Goal: Information Seeking & Learning: Learn about a topic

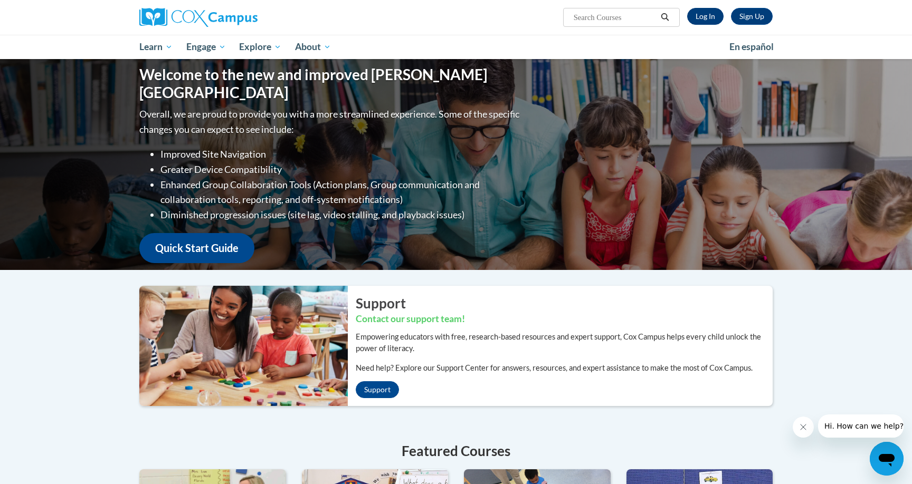
click at [708, 17] on link "Log In" at bounding box center [705, 16] width 36 height 17
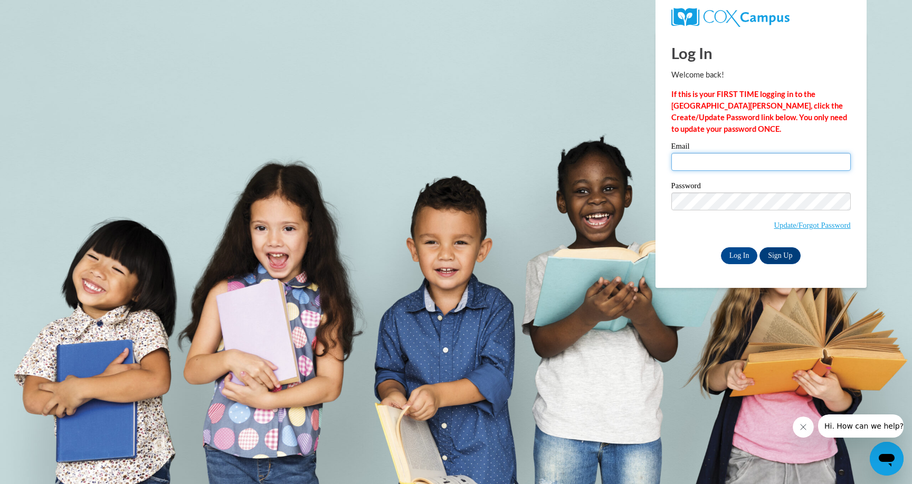
type input "l.hay@evaluate.co.nz"
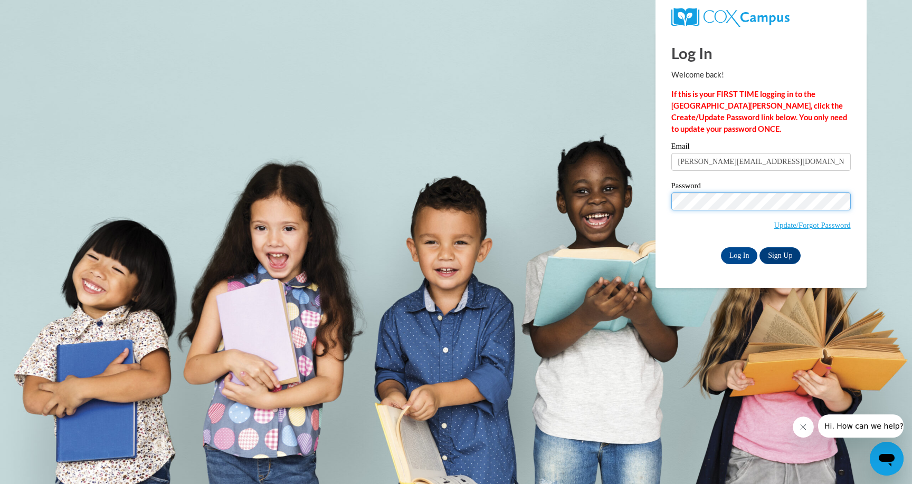
click at [738, 254] on input "Log In" at bounding box center [739, 255] width 37 height 17
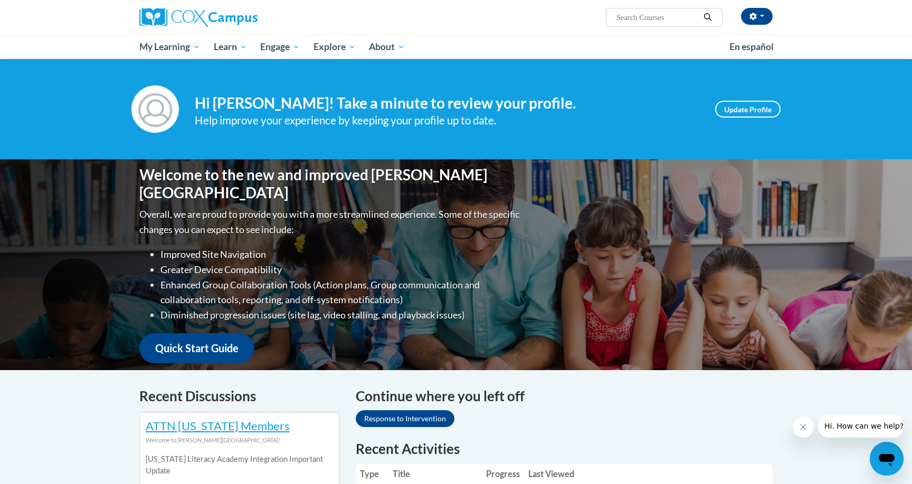
scroll to position [0, 1]
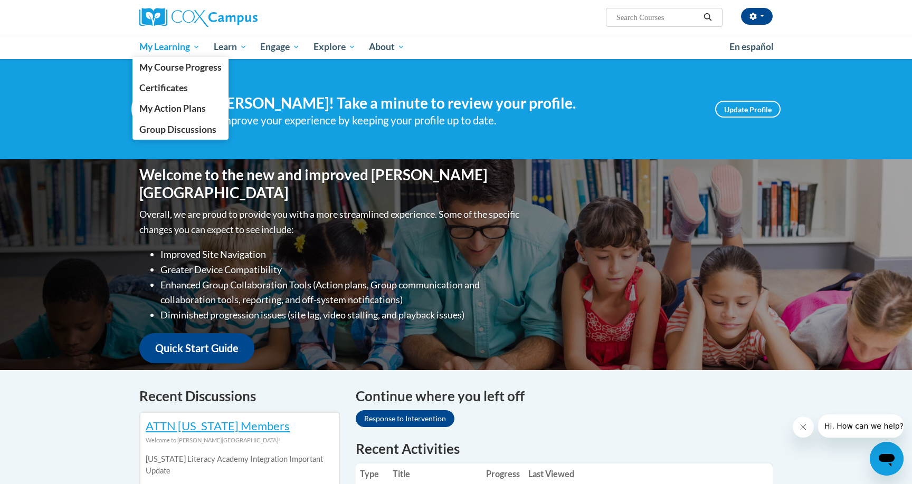
click at [153, 49] on span "My Learning" at bounding box center [169, 47] width 61 height 13
click at [155, 71] on span "My Course Progress" at bounding box center [180, 67] width 82 height 11
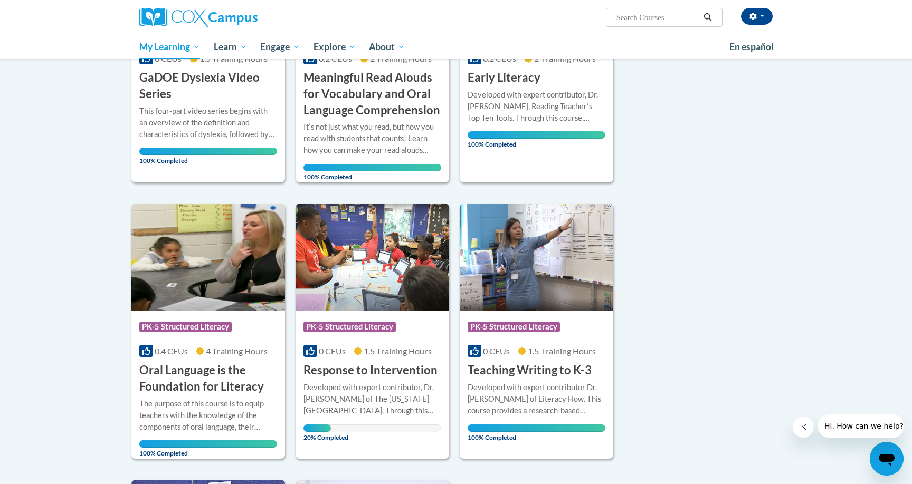
scroll to position [275, 0]
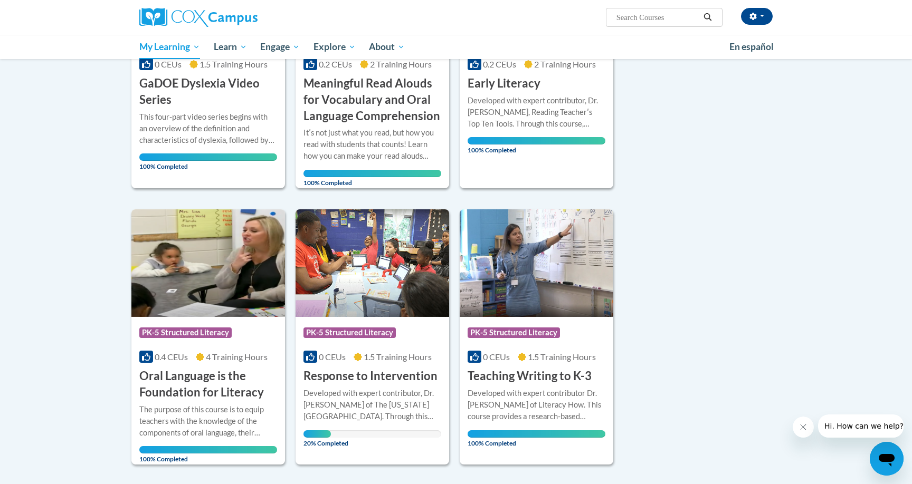
click at [380, 375] on h3 "Response to Intervention" at bounding box center [370, 376] width 134 height 16
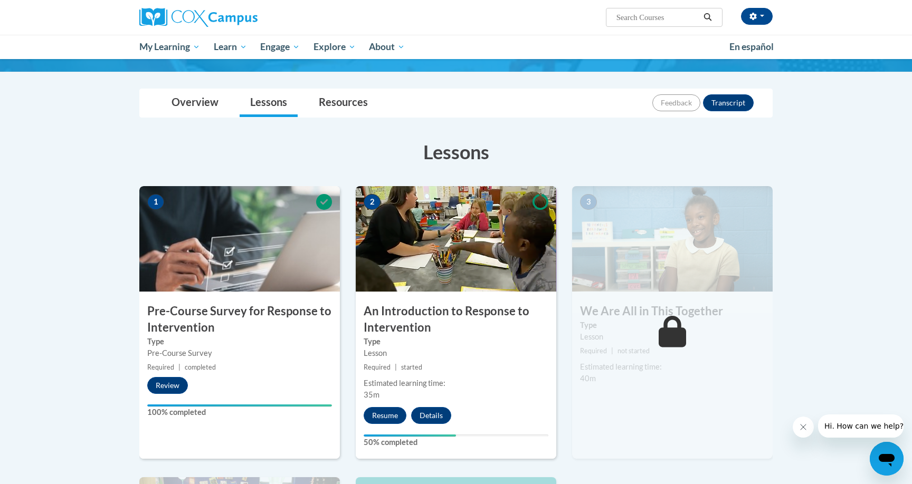
scroll to position [94, 0]
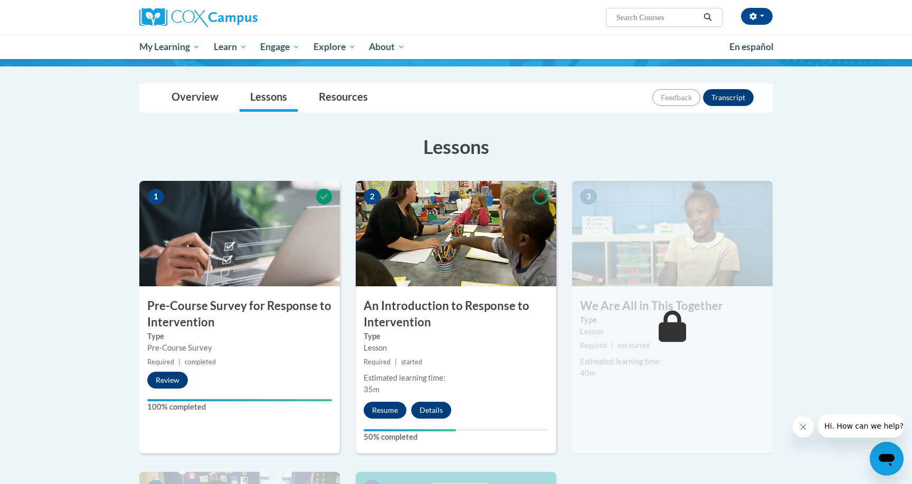
drag, startPoint x: 398, startPoint y: 409, endPoint x: 404, endPoint y: 411, distance: 5.9
click at [404, 411] on button "Resume" at bounding box center [385, 410] width 43 height 17
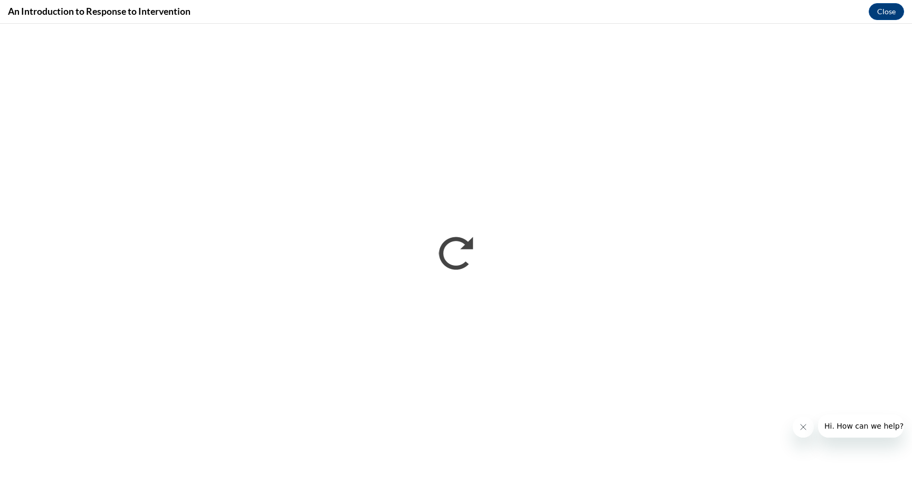
scroll to position [0, 0]
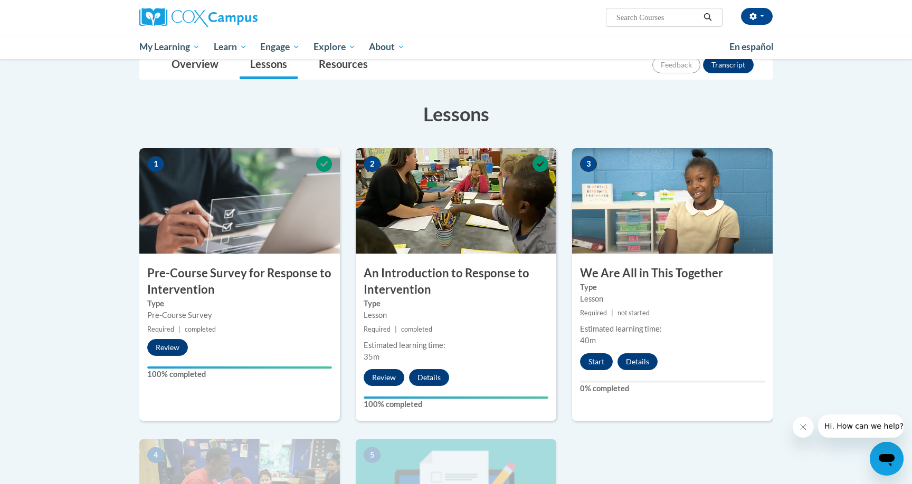
click at [594, 359] on button "Start" at bounding box center [596, 362] width 33 height 17
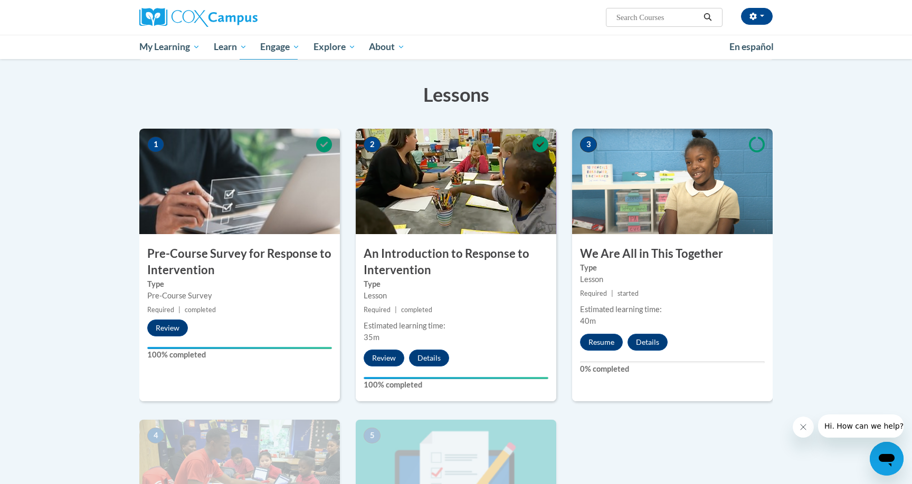
scroll to position [152, 0]
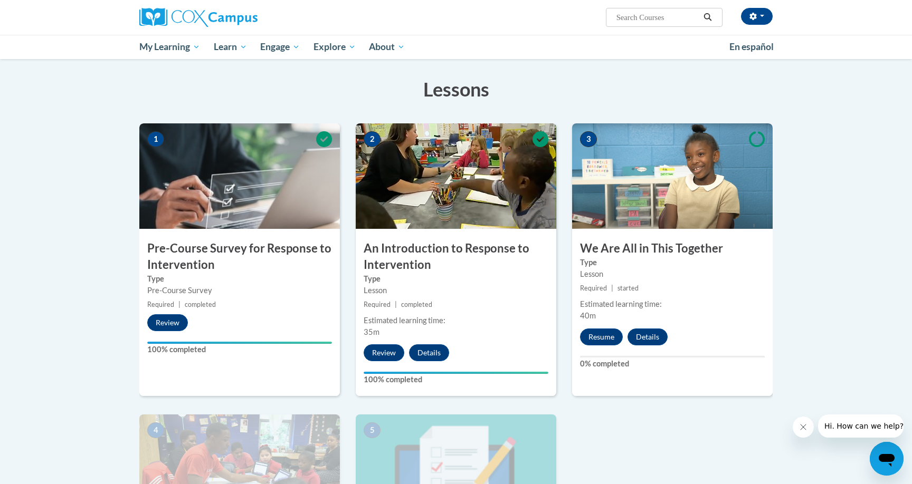
click at [646, 216] on img at bounding box center [672, 176] width 201 height 106
click at [604, 335] on button "Resume" at bounding box center [601, 337] width 43 height 17
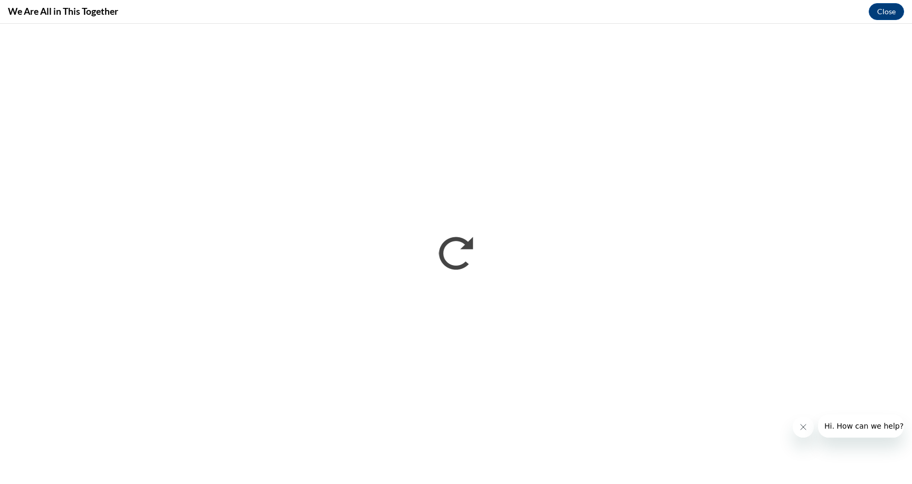
scroll to position [0, 0]
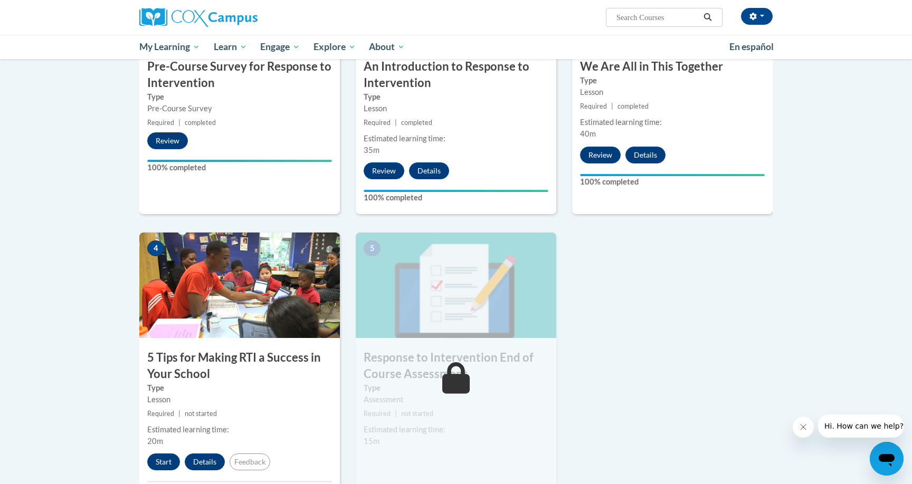
scroll to position [380, 0]
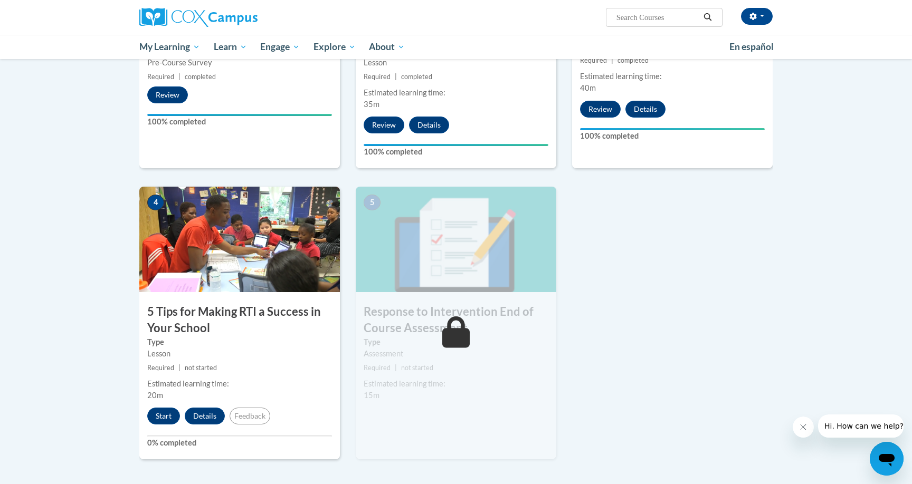
click at [240, 289] on img at bounding box center [239, 240] width 201 height 106
click at [166, 420] on button "Start" at bounding box center [163, 416] width 33 height 17
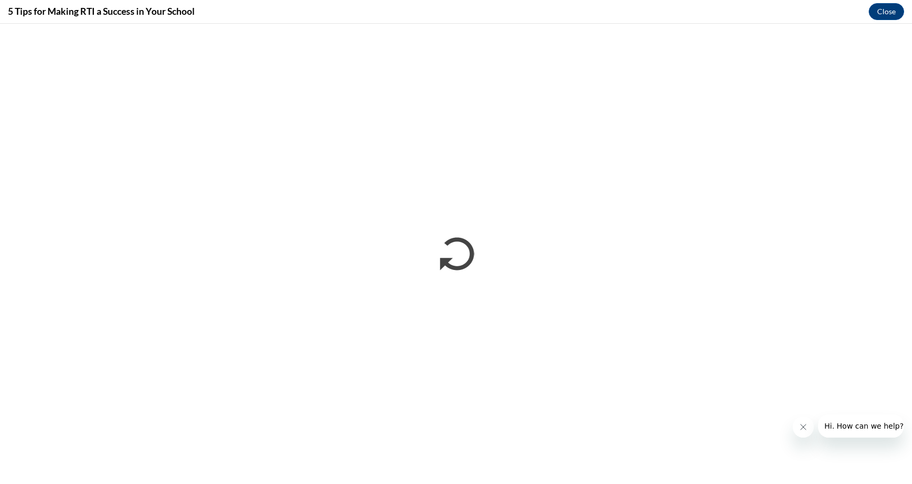
scroll to position [0, 0]
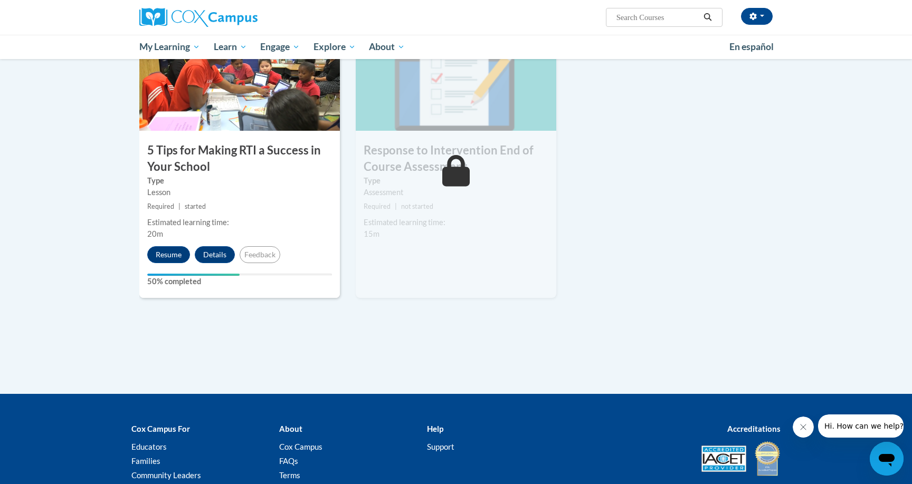
scroll to position [533, 0]
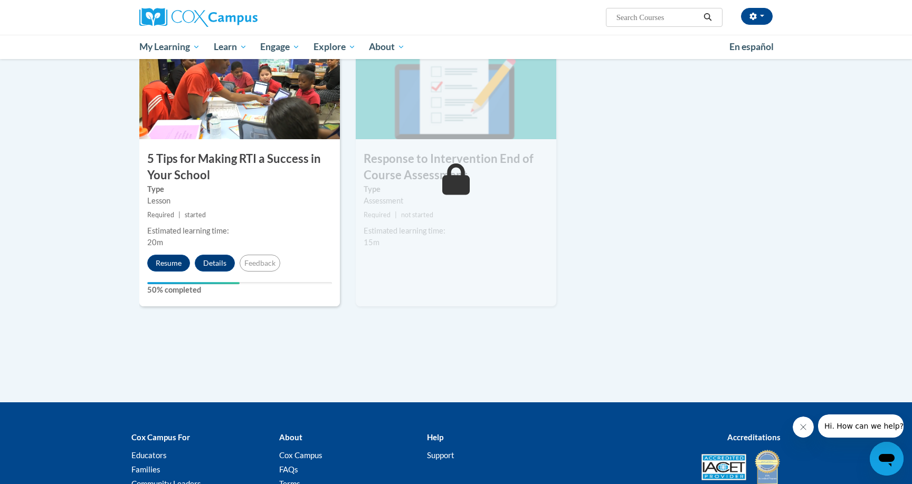
click at [219, 189] on label "Type" at bounding box center [239, 190] width 185 height 12
click at [223, 166] on h3 "5 Tips for Making RTI a Success in Your School" at bounding box center [239, 167] width 201 height 33
click at [162, 262] on button "Resume" at bounding box center [168, 263] width 43 height 17
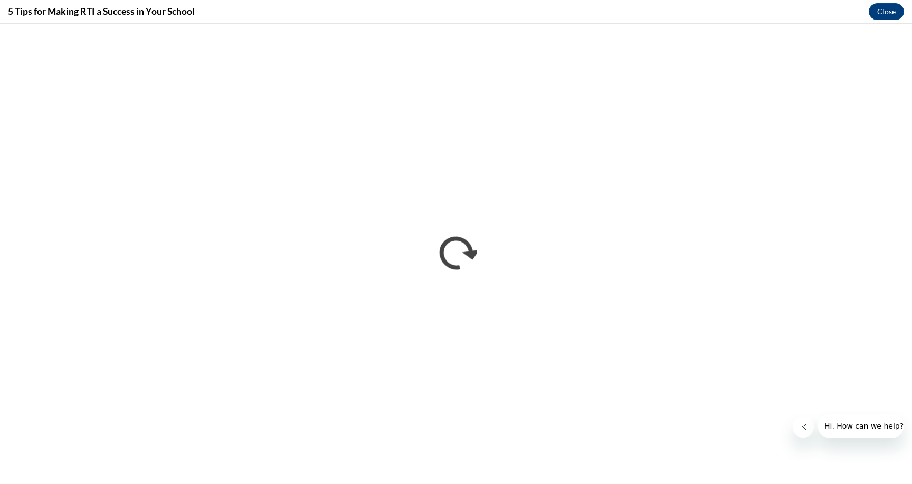
scroll to position [0, 0]
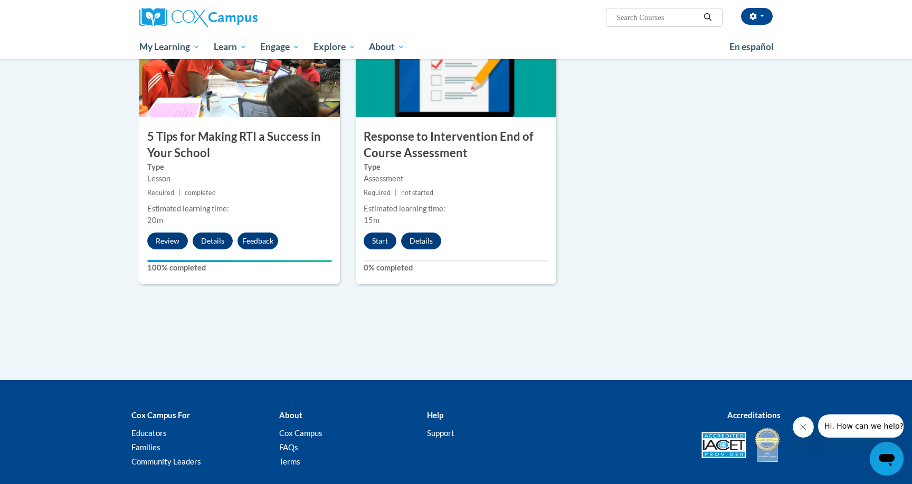
scroll to position [569, 0]
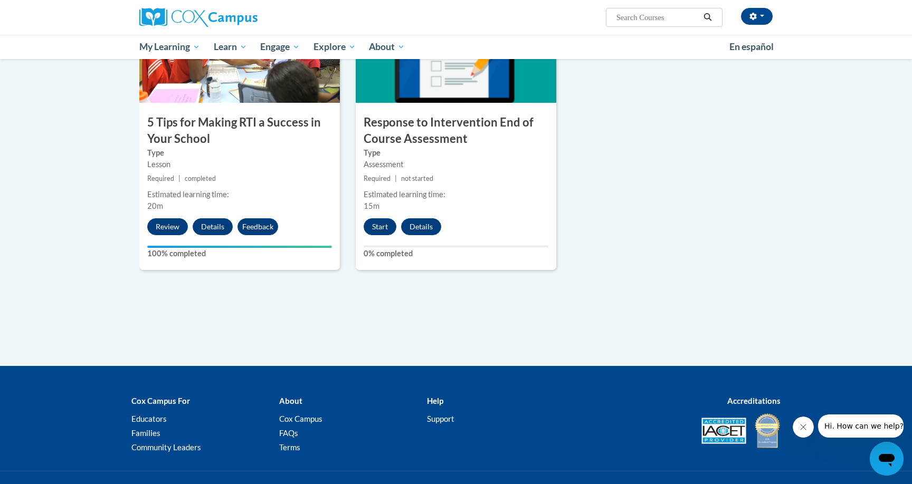
click at [414, 173] on small "Required | not started" at bounding box center [456, 179] width 201 height 12
click at [376, 225] on button "Start" at bounding box center [380, 226] width 33 height 17
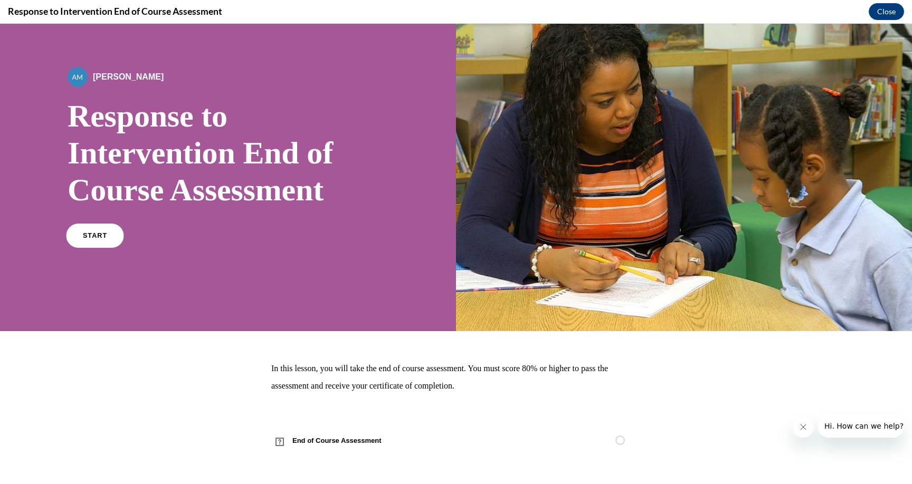
scroll to position [32, 0]
click at [102, 236] on span "START" at bounding box center [95, 236] width 24 height 8
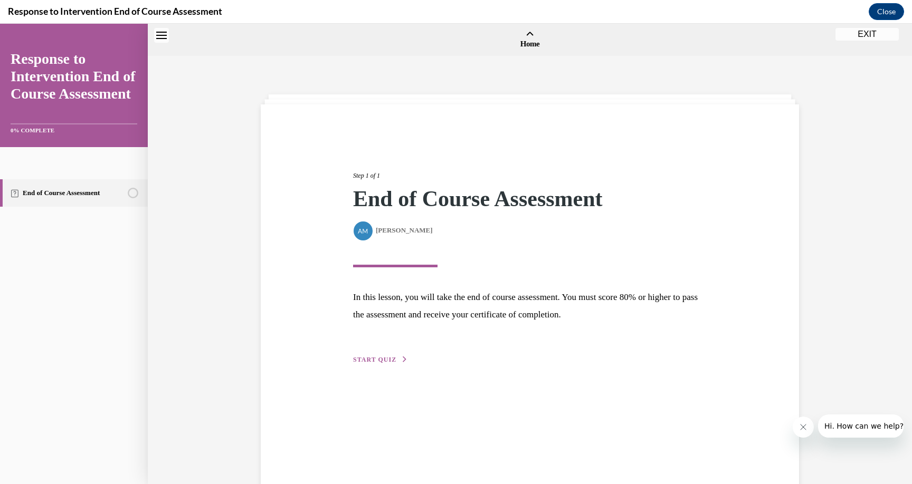
scroll to position [33, 0]
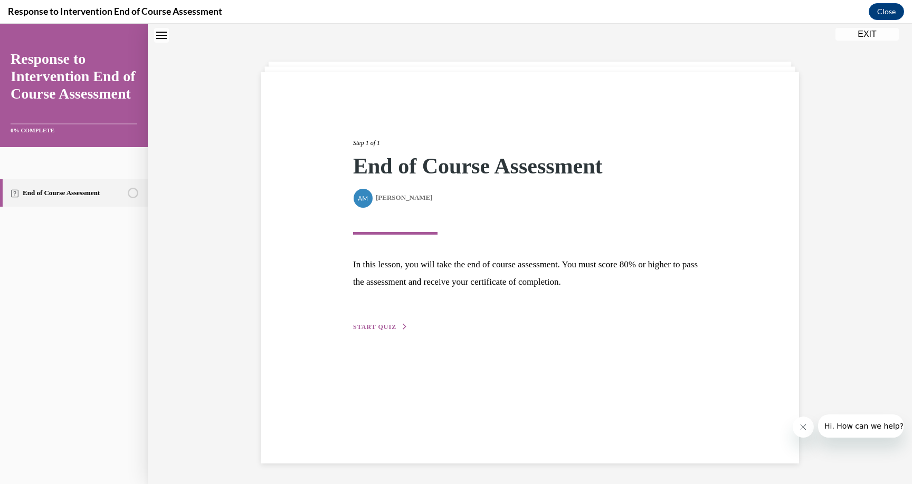
click at [380, 335] on div "Step 1 of 1 End of Course Assessment By Alexander Mackey Alexander Mackey In th…" at bounding box center [530, 268] width 538 height 392
click at [382, 328] on span "START QUIZ" at bounding box center [374, 326] width 43 height 7
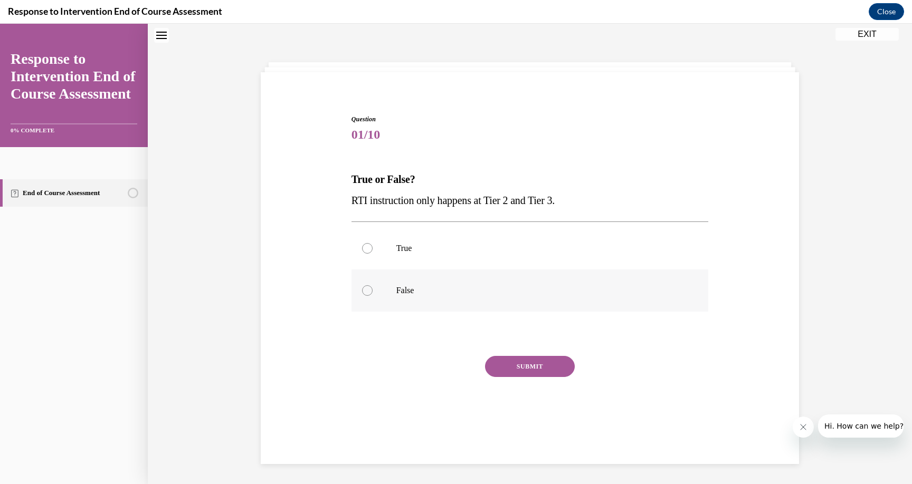
click at [401, 293] on p "False" at bounding box center [539, 290] width 286 height 11
click at [373, 293] on input "False" at bounding box center [367, 290] width 11 height 11
radio input "true"
click at [521, 365] on button "SUBMIT" at bounding box center [530, 366] width 90 height 21
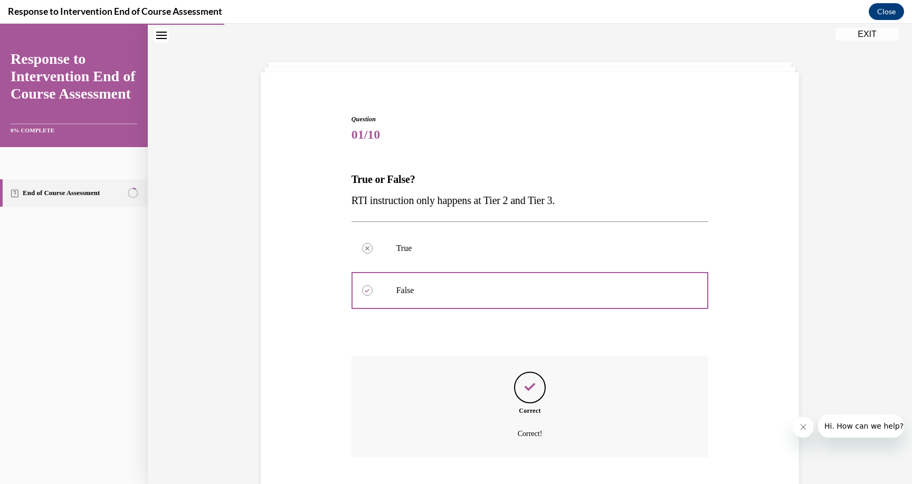
scroll to position [84, 0]
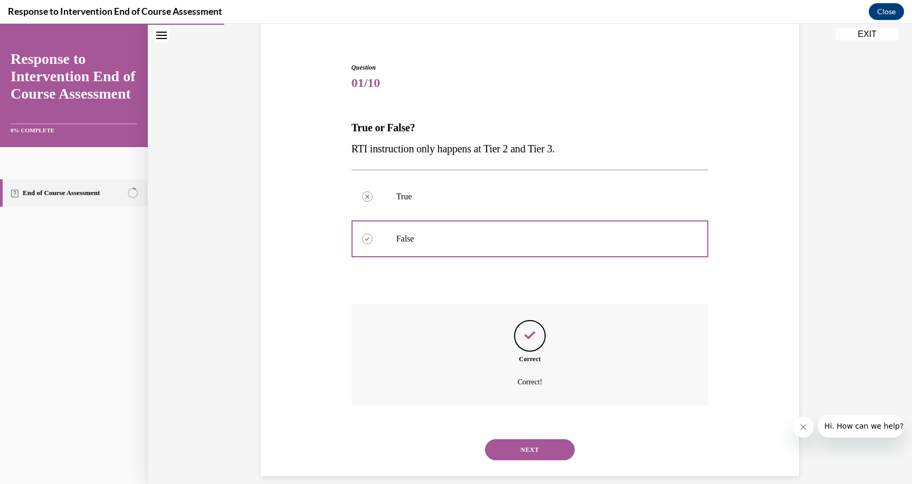
drag, startPoint x: 496, startPoint y: 457, endPoint x: 501, endPoint y: 453, distance: 6.9
click at [500, 455] on div "NEXT" at bounding box center [529, 450] width 357 height 42
drag, startPoint x: 503, startPoint y: 450, endPoint x: 515, endPoint y: 434, distance: 18.9
click at [504, 449] on div "NEXT" at bounding box center [529, 450] width 357 height 42
click at [515, 440] on button "NEXT" at bounding box center [530, 450] width 90 height 21
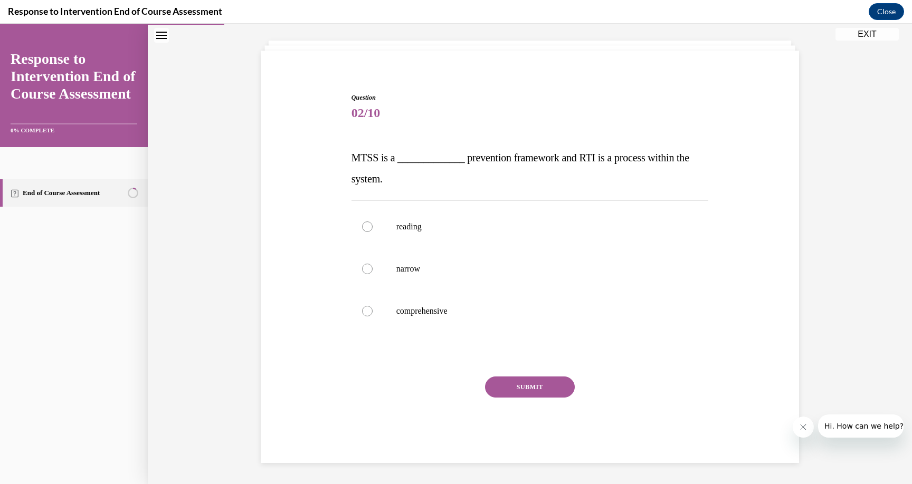
scroll to position [32, 0]
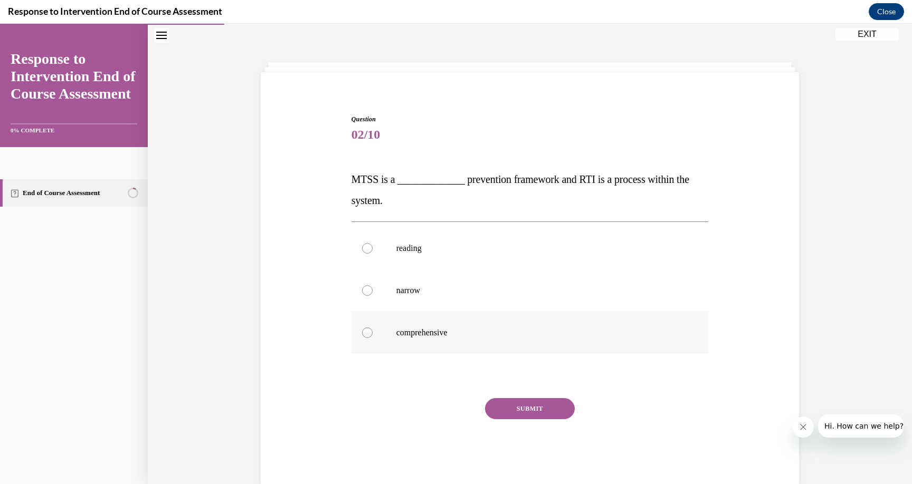
click at [425, 336] on p "comprehensive" at bounding box center [539, 333] width 286 height 11
click at [373, 336] on input "comprehensive" at bounding box center [367, 333] width 11 height 11
radio input "true"
click at [517, 406] on button "SUBMIT" at bounding box center [530, 408] width 90 height 21
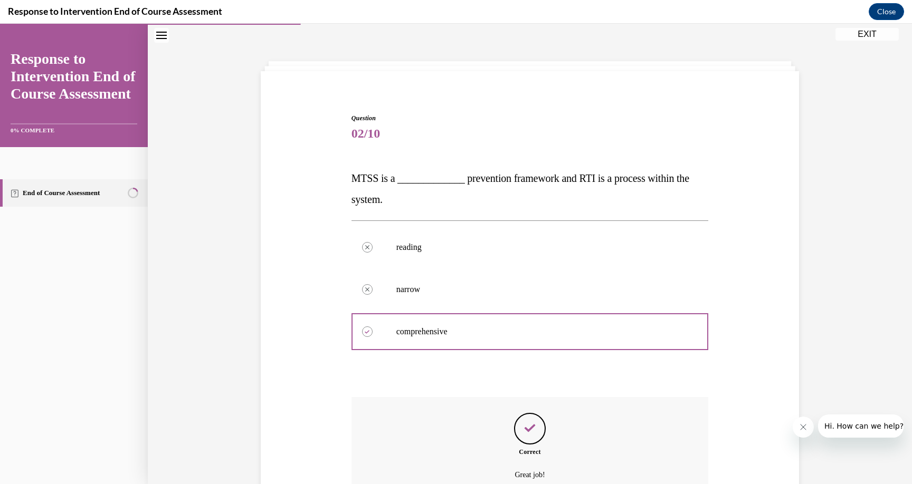
scroll to position [126, 0]
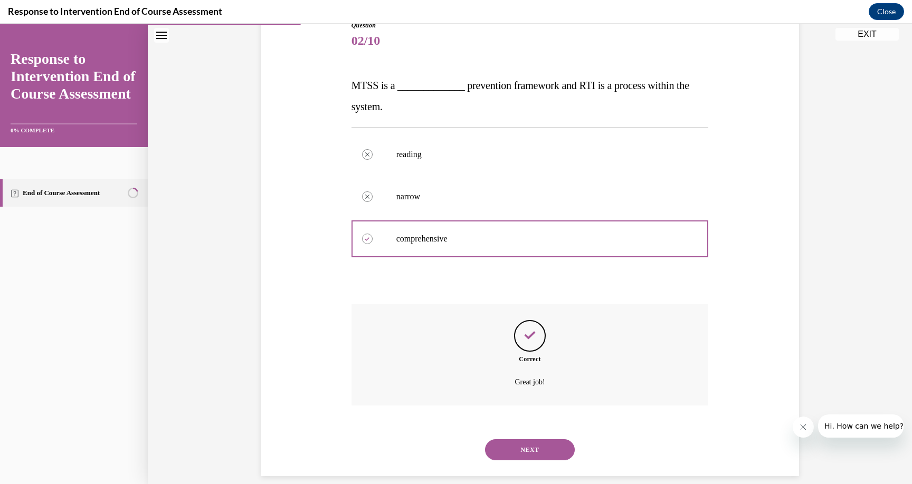
click at [533, 440] on button "NEXT" at bounding box center [530, 450] width 90 height 21
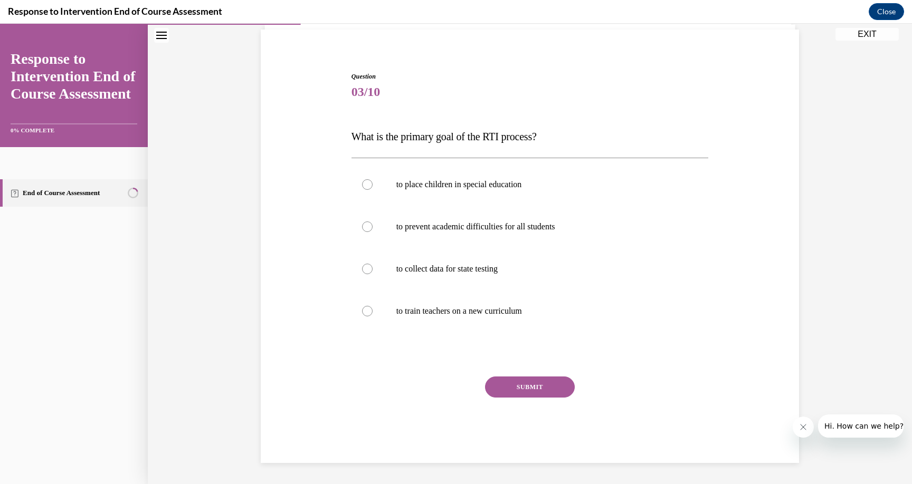
scroll to position [47, 0]
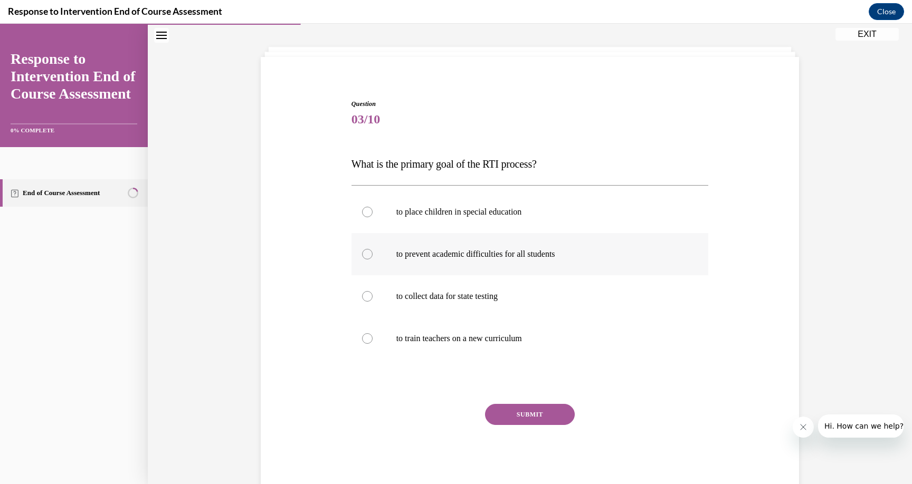
click at [556, 258] on p "to prevent academic difficulties for all students" at bounding box center [539, 254] width 286 height 11
click at [373, 258] on input "to prevent academic difficulties for all students" at bounding box center [367, 254] width 11 height 11
radio input "true"
click at [534, 422] on button "SUBMIT" at bounding box center [530, 414] width 90 height 21
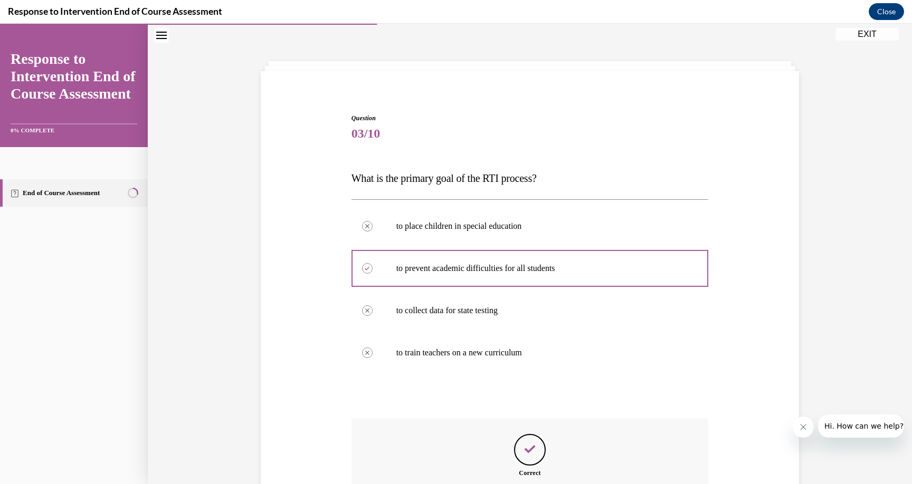
scroll to position [147, 0]
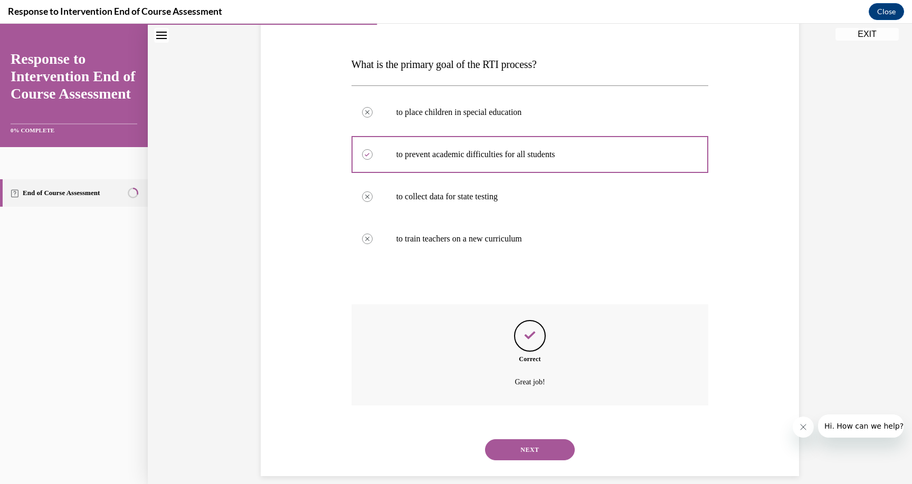
click at [543, 443] on button "NEXT" at bounding box center [530, 450] width 90 height 21
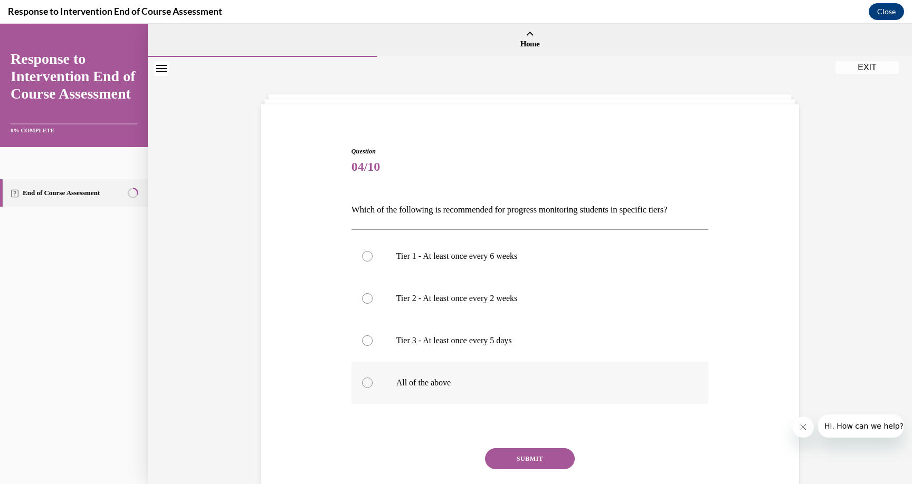
scroll to position [0, 0]
drag, startPoint x: 367, startPoint y: 379, endPoint x: 390, endPoint y: 389, distance: 25.8
click at [367, 378] on div at bounding box center [367, 383] width 11 height 11
click at [367, 378] on input "All of the above" at bounding box center [367, 383] width 11 height 11
radio input "true"
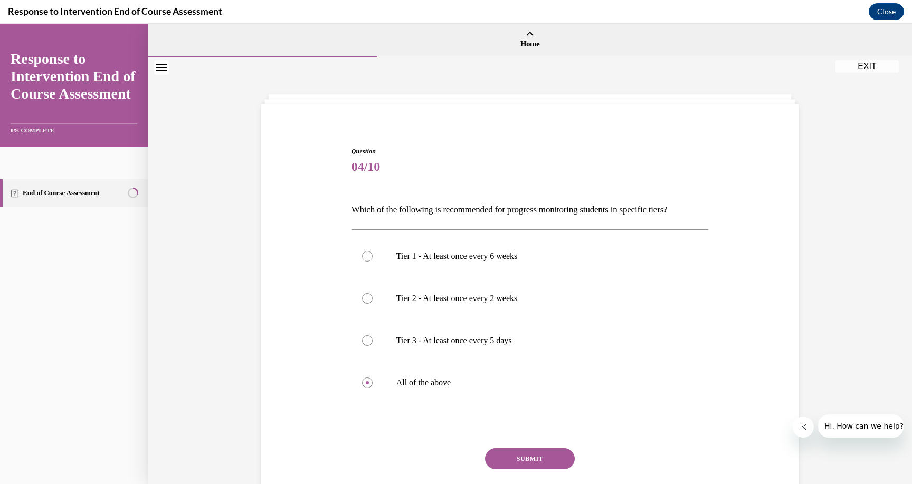
click at [525, 455] on button "SUBMIT" at bounding box center [530, 459] width 90 height 21
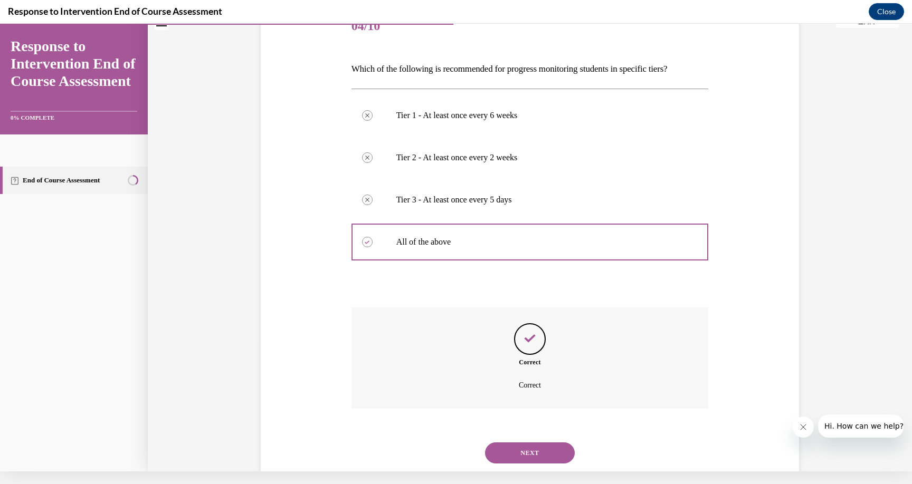
scroll to position [144, 0]
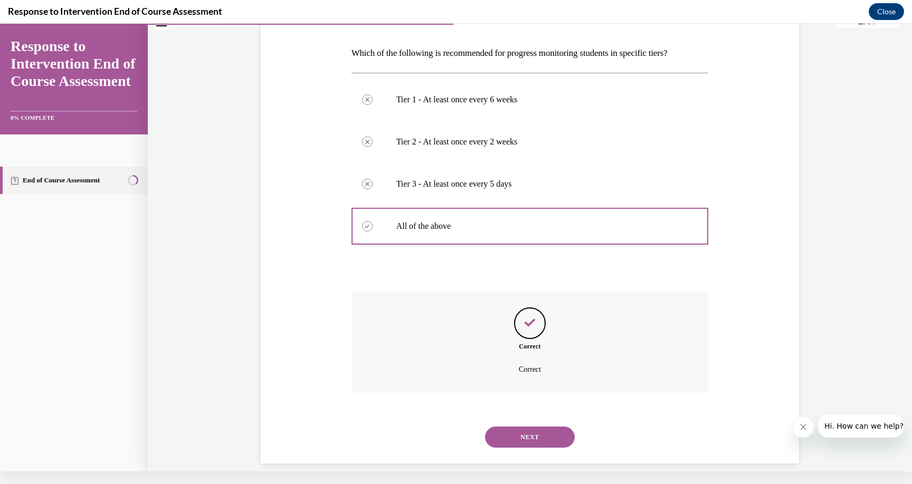
click at [527, 433] on button "NEXT" at bounding box center [530, 437] width 90 height 21
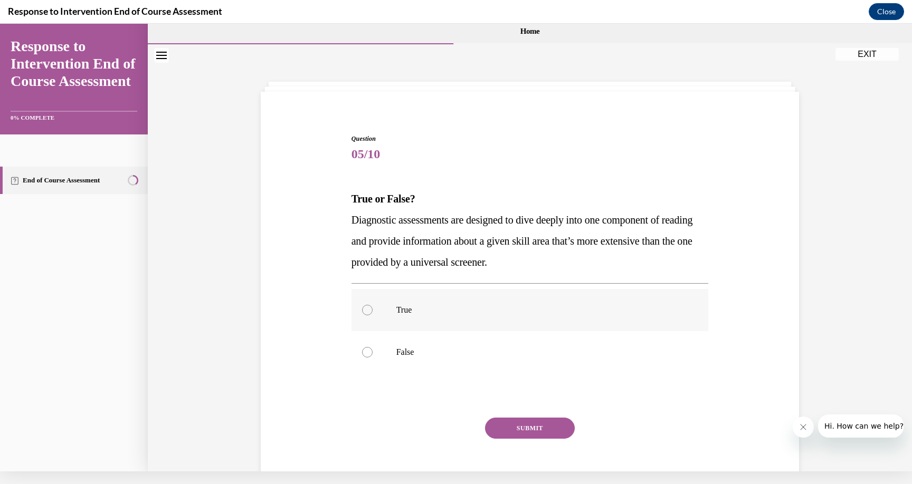
scroll to position [0, 0]
click at [392, 309] on label "True" at bounding box center [529, 310] width 357 height 42
click at [373, 309] on input "True" at bounding box center [367, 310] width 11 height 11
radio input "true"
click at [543, 436] on button "SUBMIT" at bounding box center [530, 428] width 90 height 21
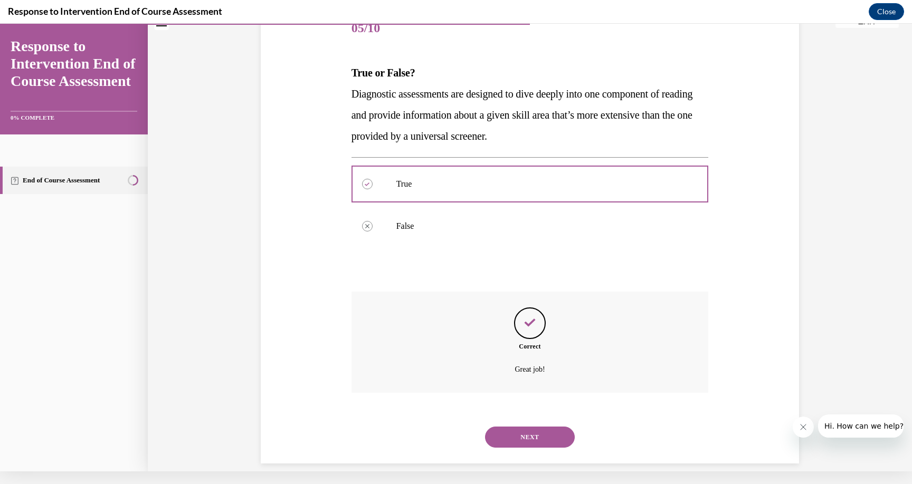
click at [544, 427] on button "NEXT" at bounding box center [530, 437] width 90 height 21
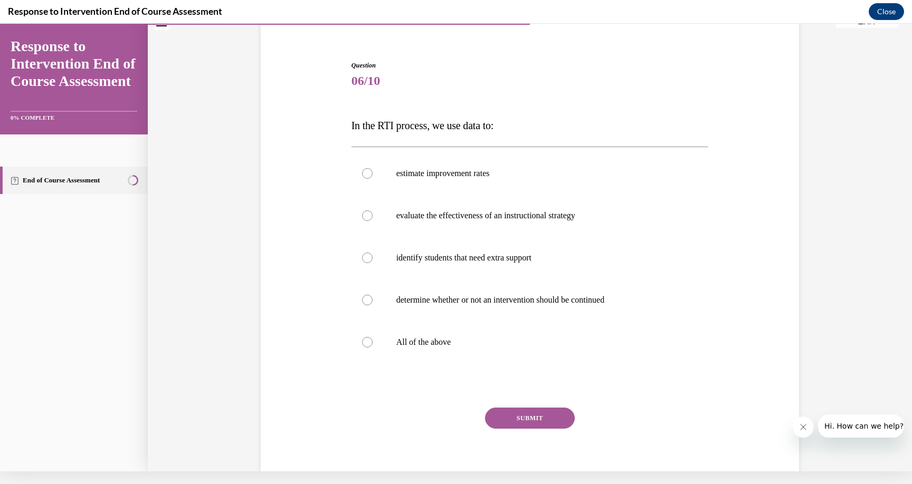
scroll to position [72, 0]
click at [431, 350] on label "All of the above" at bounding box center [529, 343] width 357 height 42
click at [373, 349] on input "All of the above" at bounding box center [367, 343] width 11 height 11
radio input "true"
click at [522, 415] on button "SUBMIT" at bounding box center [530, 419] width 90 height 21
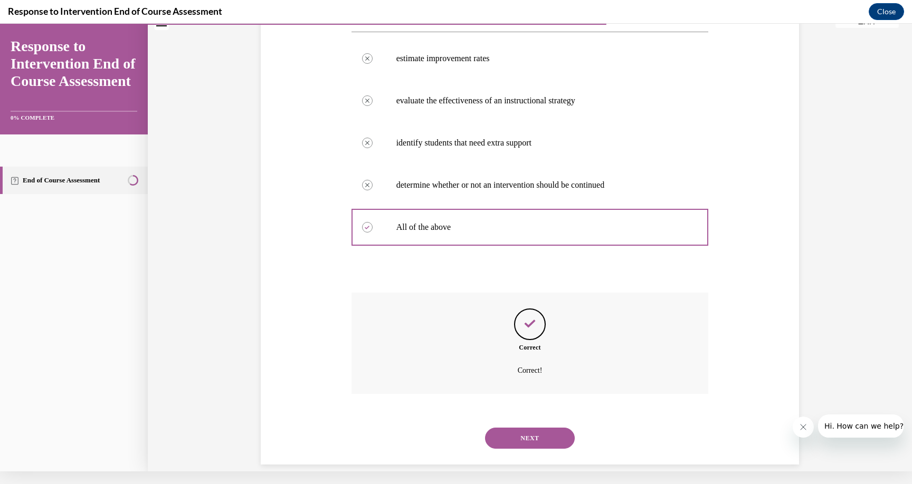
scroll to position [189, 0]
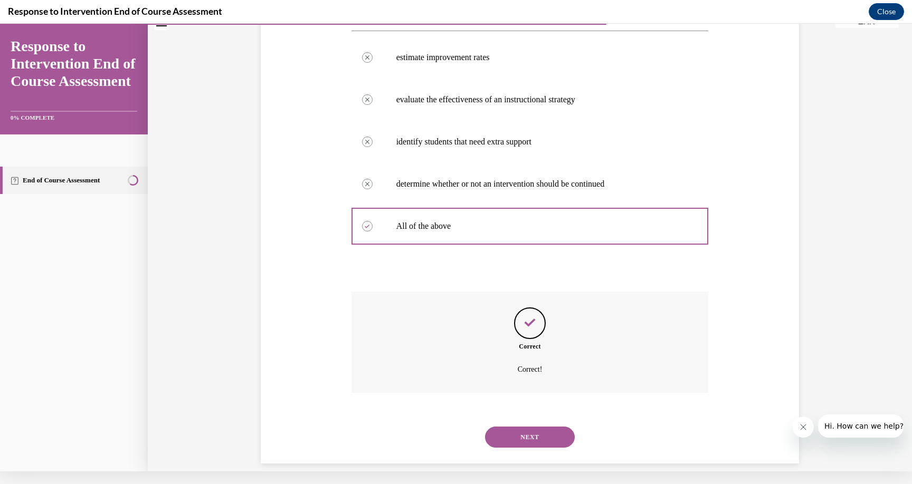
click at [529, 427] on button "NEXT" at bounding box center [530, 437] width 90 height 21
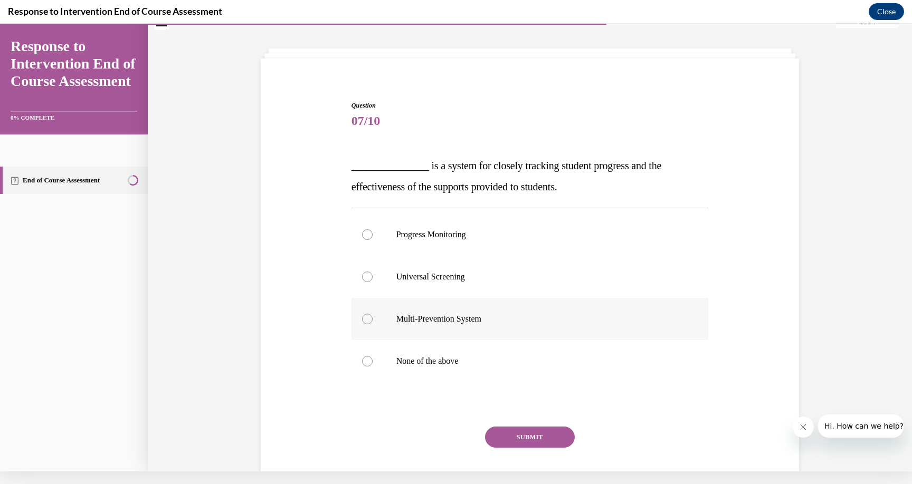
scroll to position [35, 0]
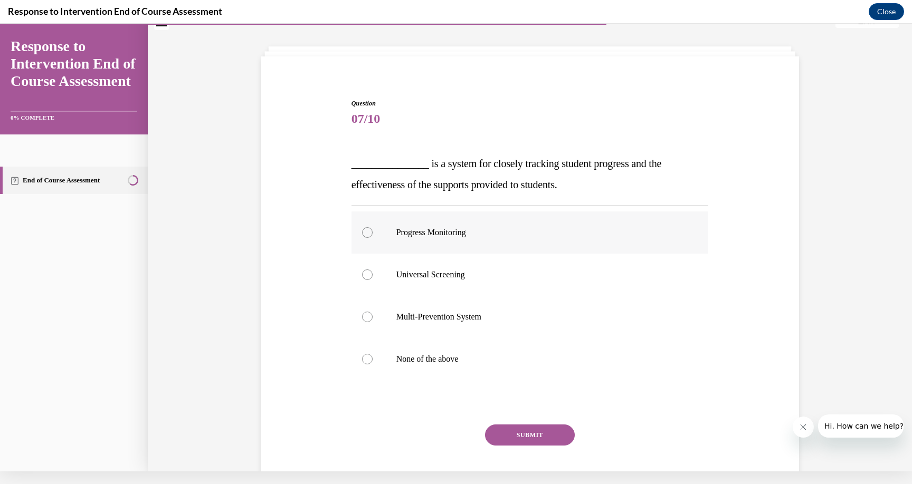
click at [493, 230] on p "Progress Monitoring" at bounding box center [539, 232] width 286 height 11
click at [373, 230] on input "Progress Monitoring" at bounding box center [367, 232] width 11 height 11
radio input "true"
click at [513, 440] on button "SUBMIT" at bounding box center [530, 435] width 90 height 21
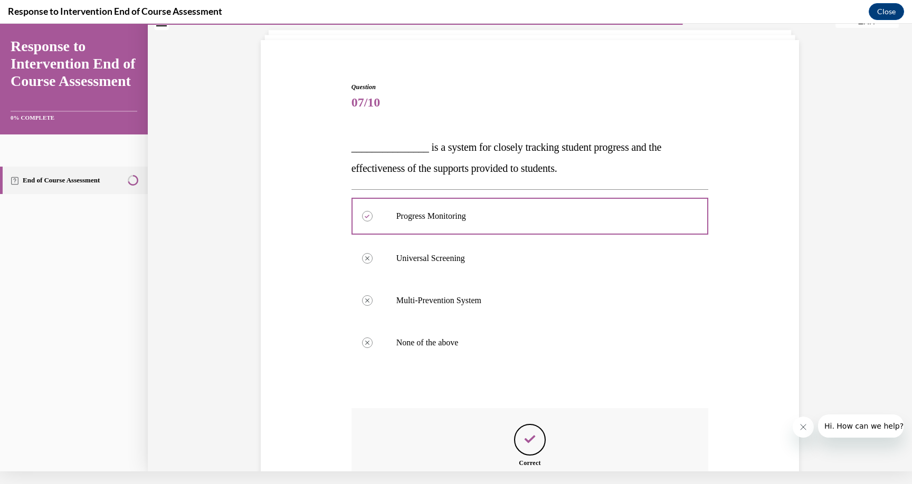
scroll to position [168, 0]
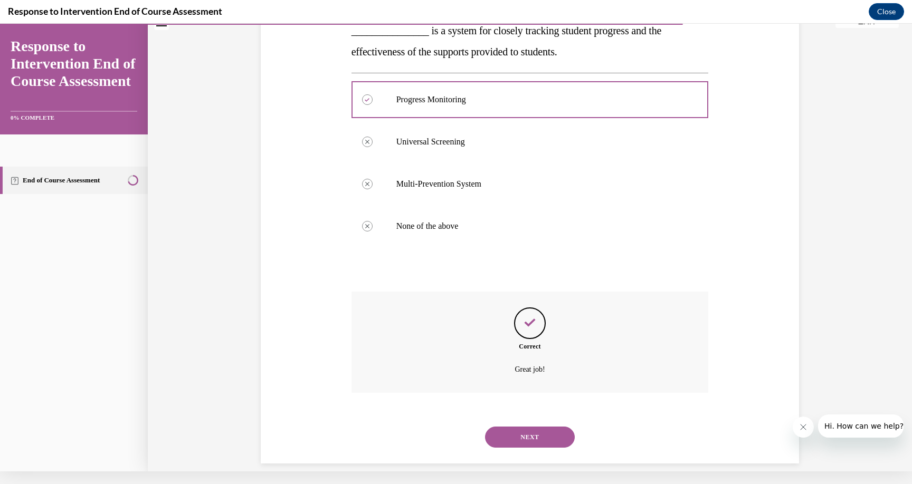
click at [545, 427] on button "NEXT" at bounding box center [530, 437] width 90 height 21
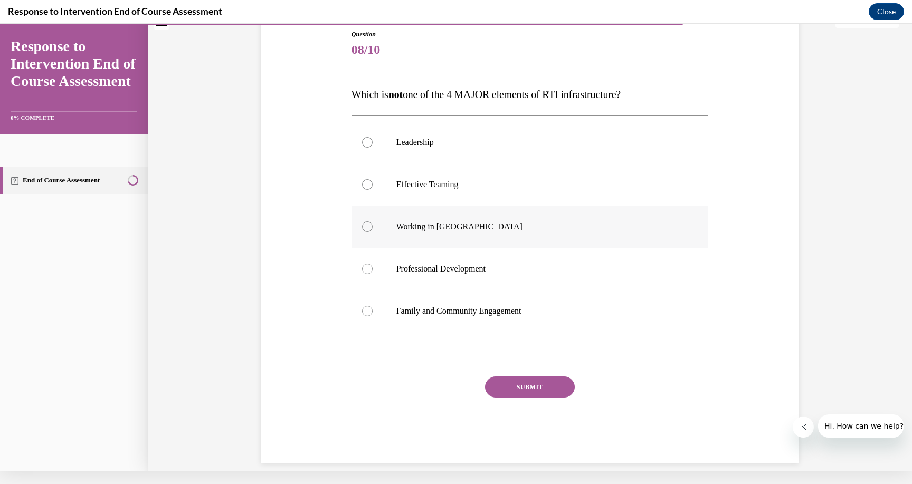
click at [430, 224] on p "Working in Silos" at bounding box center [539, 227] width 286 height 11
click at [373, 224] on input "Working in Silos" at bounding box center [367, 227] width 11 height 11
radio input "true"
click at [526, 390] on button "SUBMIT" at bounding box center [530, 387] width 90 height 21
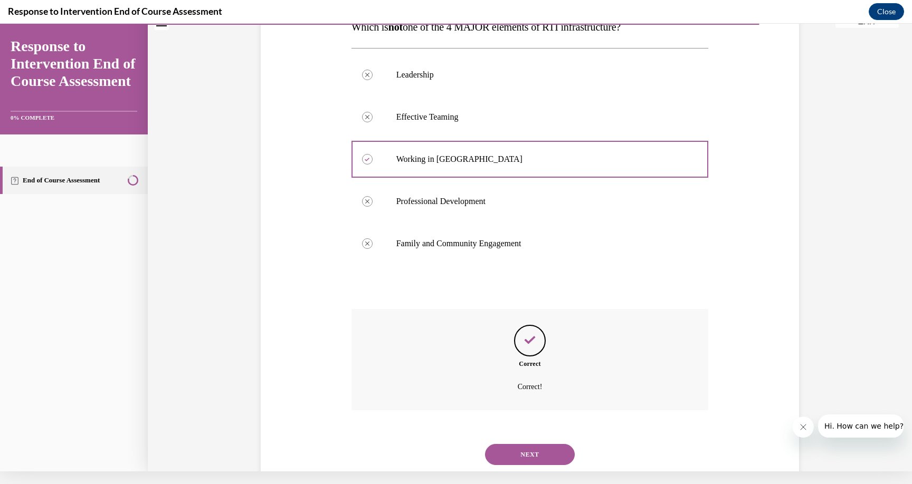
scroll to position [189, 0]
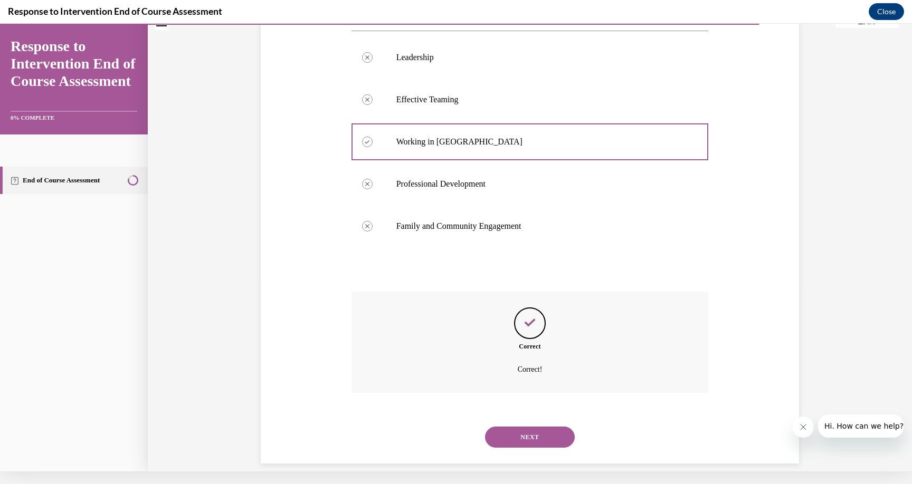
click at [553, 427] on button "NEXT" at bounding box center [530, 437] width 90 height 21
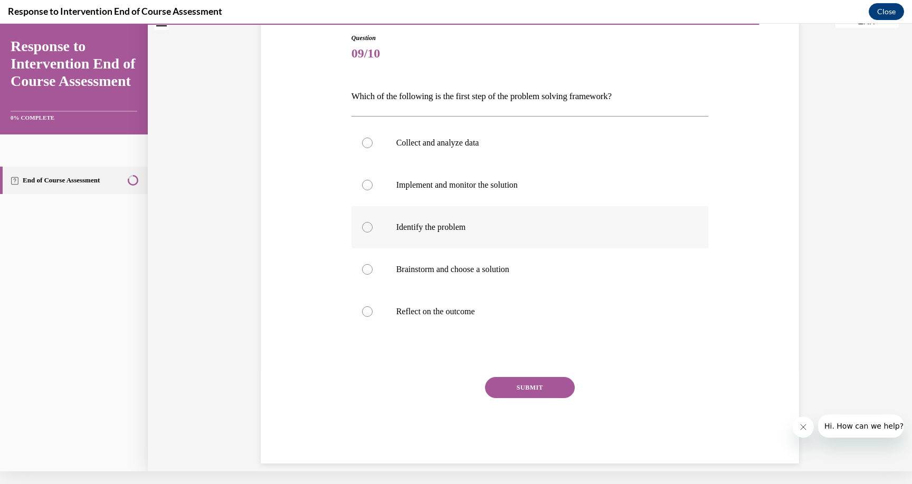
click at [372, 227] on div at bounding box center [367, 227] width 11 height 11
click at [372, 227] on input "Identify the problem" at bounding box center [367, 227] width 11 height 11
radio input "true"
click at [507, 383] on button "SUBMIT" at bounding box center [530, 387] width 90 height 21
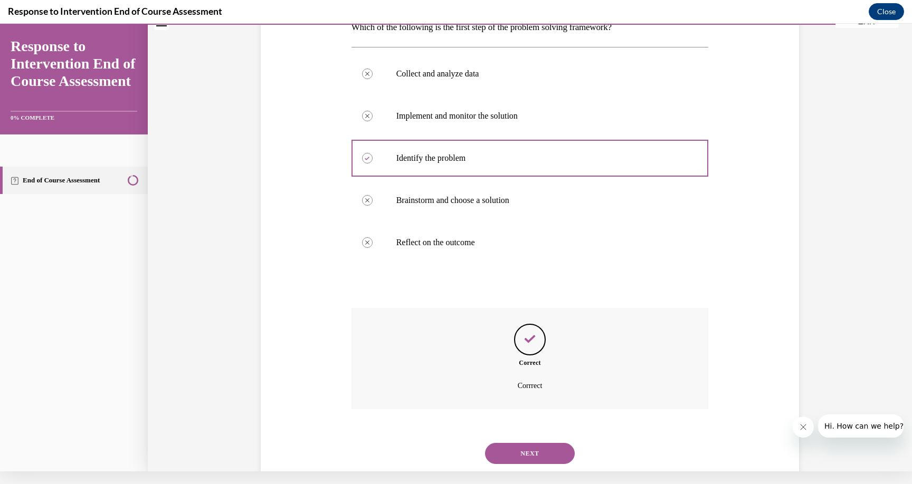
scroll to position [186, 0]
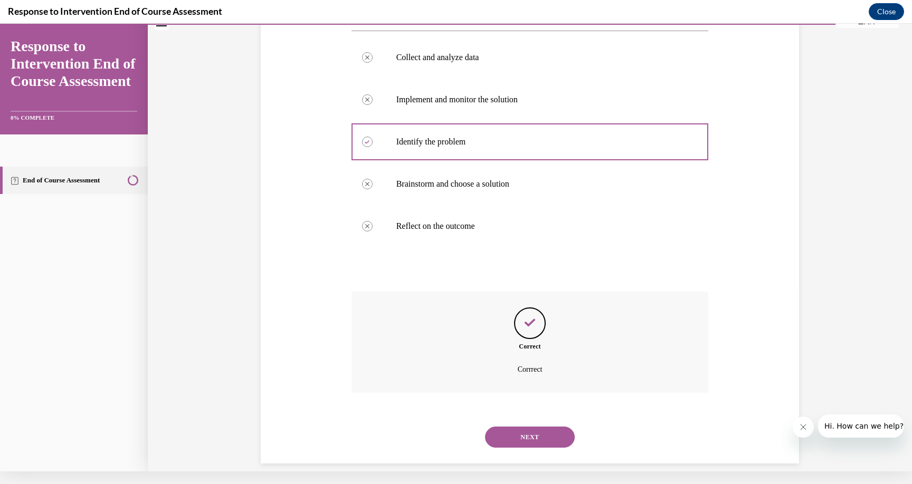
click at [534, 427] on button "NEXT" at bounding box center [530, 437] width 90 height 21
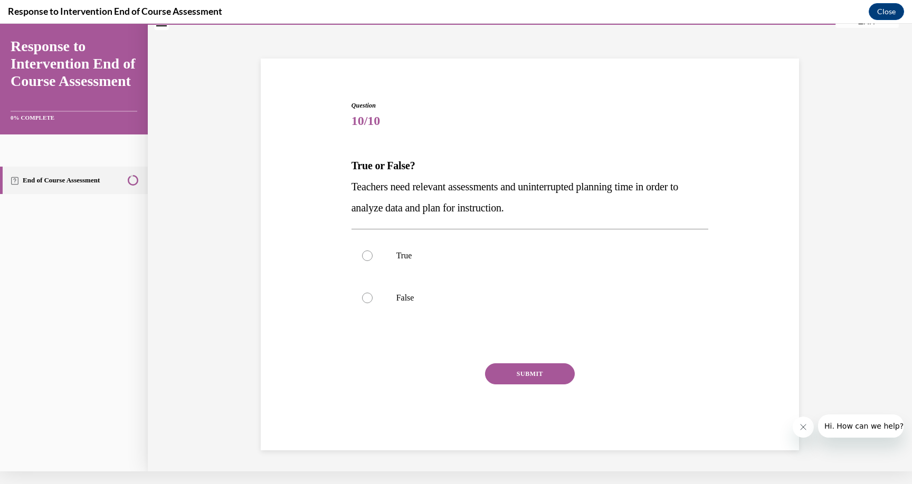
scroll to position [32, 0]
click at [399, 264] on label "True" at bounding box center [529, 257] width 357 height 42
click at [373, 262] on input "True" at bounding box center [367, 257] width 11 height 11
radio input "true"
click at [521, 380] on button "SUBMIT" at bounding box center [530, 375] width 90 height 21
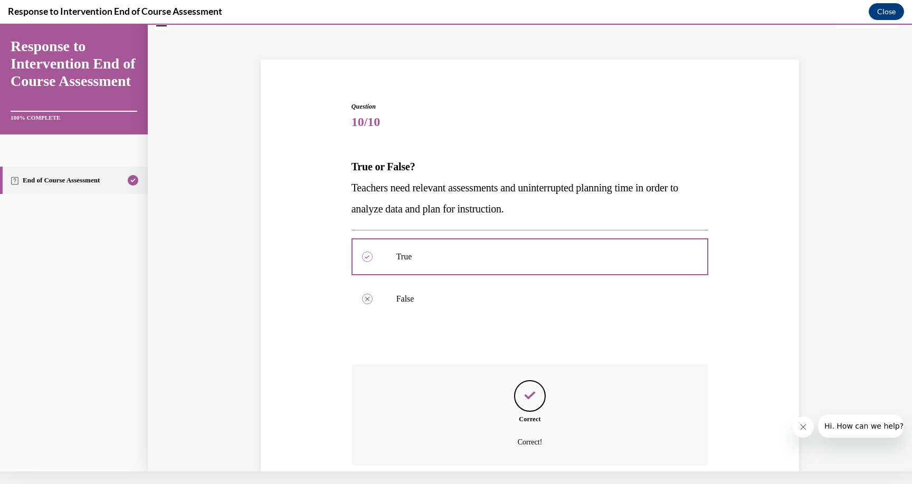
scroll to position [105, 0]
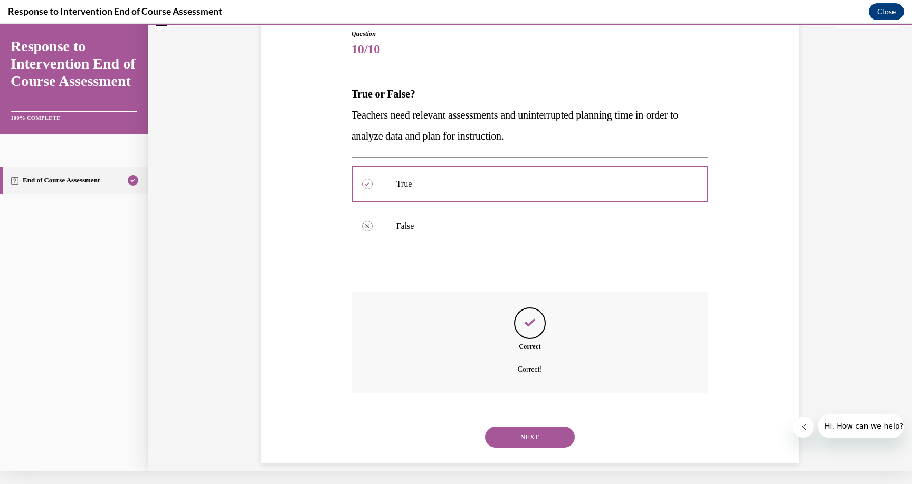
click at [559, 427] on button "NEXT" at bounding box center [530, 437] width 90 height 21
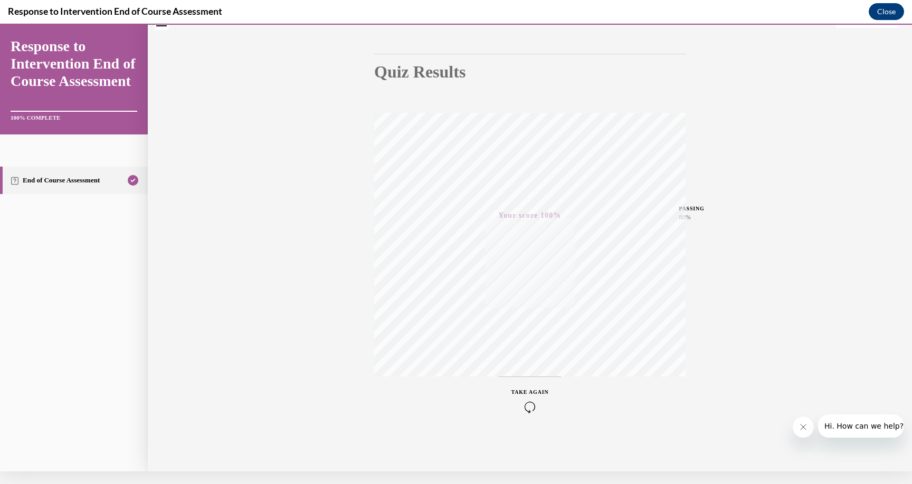
drag, startPoint x: 884, startPoint y: 14, endPoint x: 884, endPoint y: 7, distance: 6.9
click at [884, 14] on button "Close" at bounding box center [886, 11] width 35 height 17
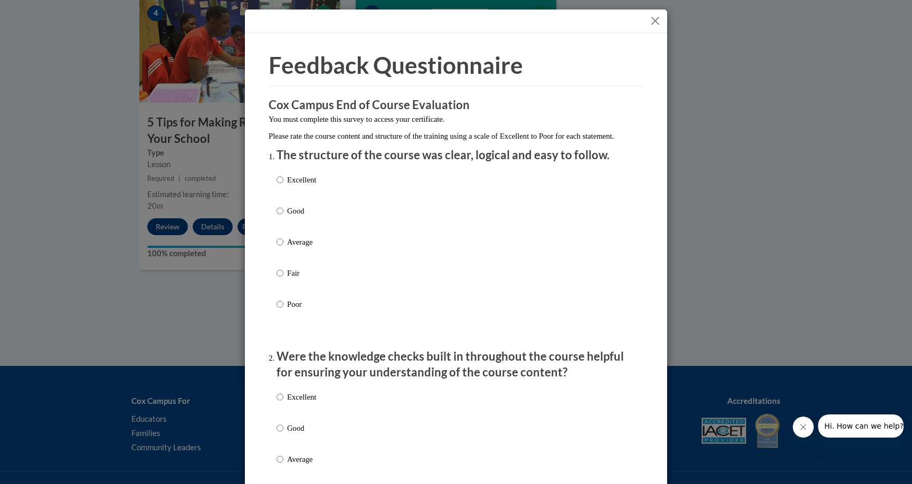
click at [295, 217] on p "Good" at bounding box center [301, 211] width 29 height 12
click at [283, 217] on input "Good" at bounding box center [280, 211] width 7 height 12
radio input "true"
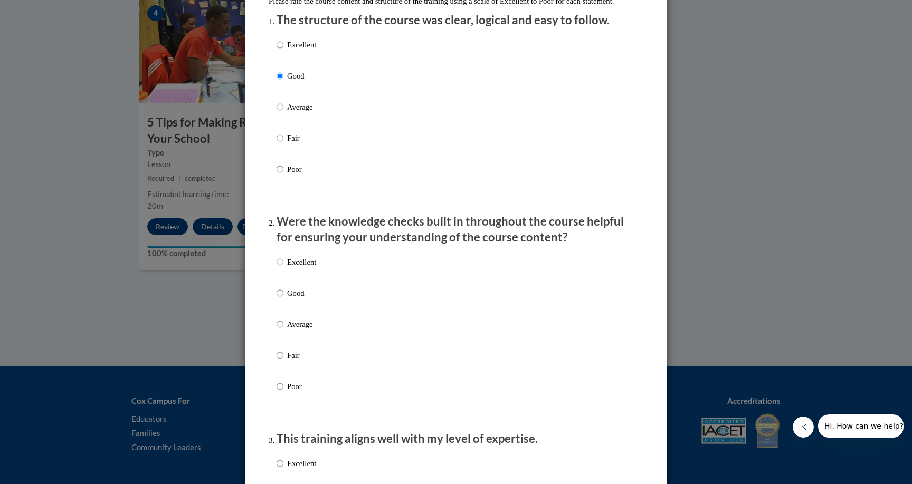
scroll to position [201, 0]
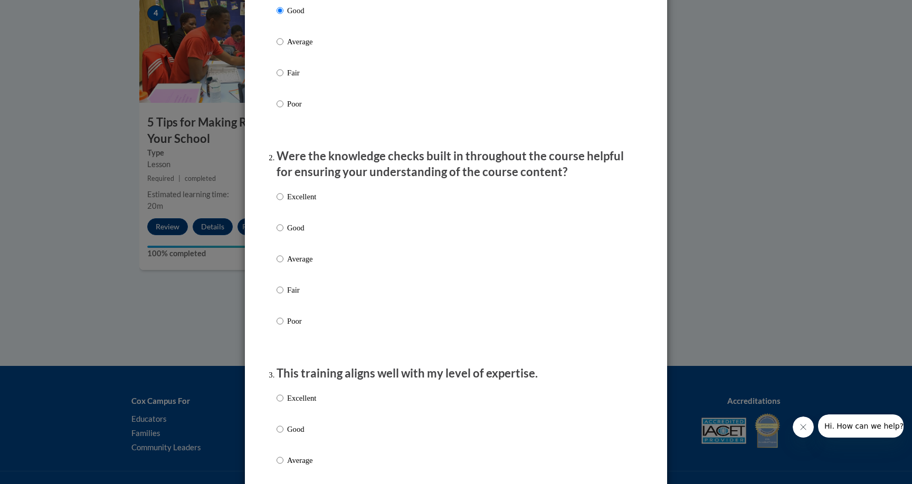
click at [296, 234] on p "Good" at bounding box center [301, 228] width 29 height 12
click at [283, 234] on input "Good" at bounding box center [280, 228] width 7 height 12
radio input "true"
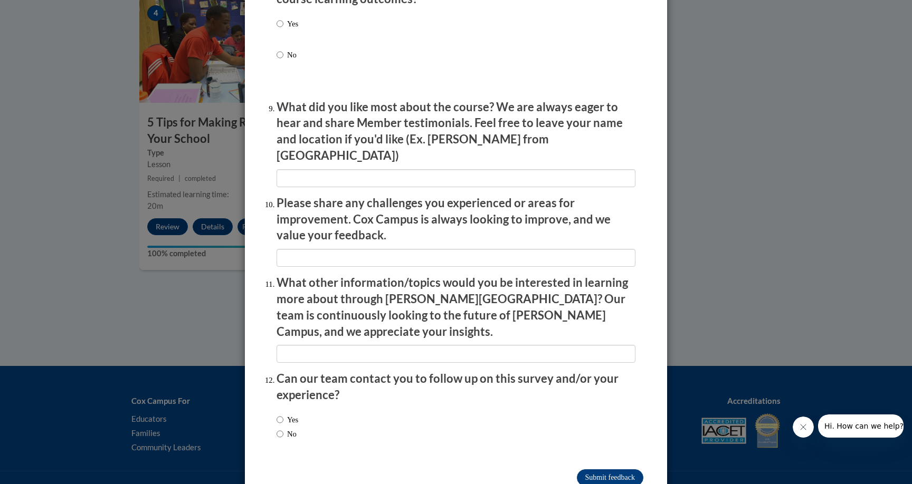
scroll to position [1696, 0]
click at [596, 470] on input "Submit feedback" at bounding box center [610, 478] width 66 height 17
